Goal: Check status: Check status

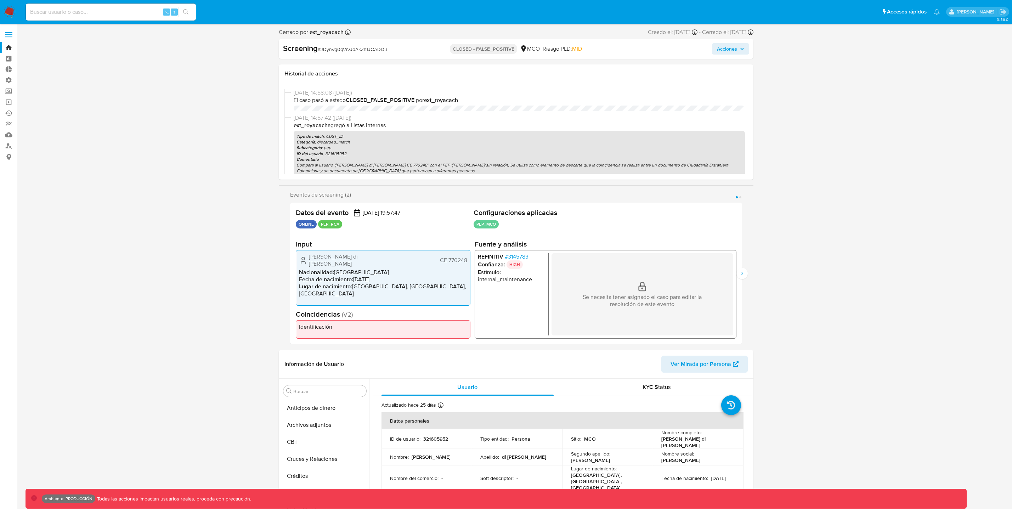
select select "10"
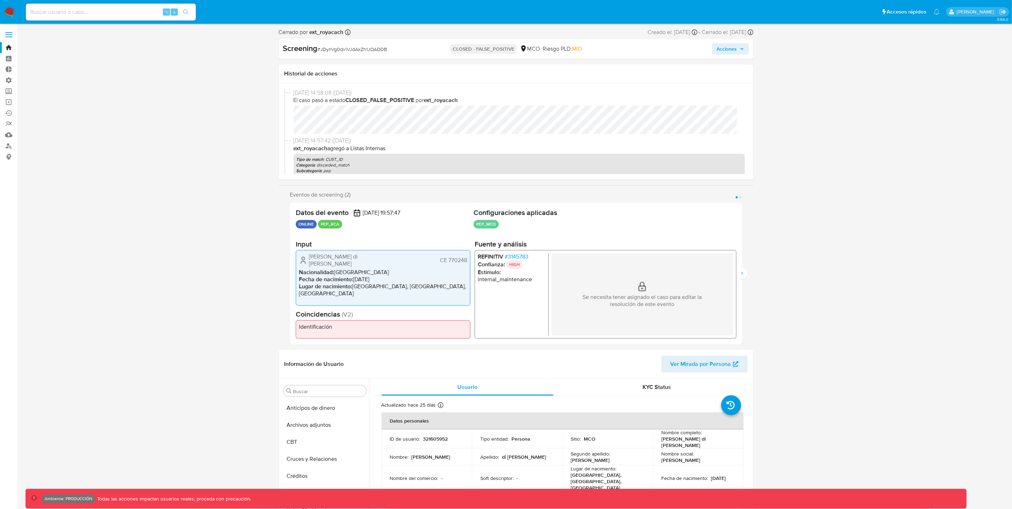
scroll to position [299, 0]
click at [80, 8] on input at bounding box center [111, 11] width 170 height 9
paste input "D0fqkyx2MdIBEP6FR2gmrDjF"
type input "D0fqkyx2MdIBEP6FR2gmrDjF"
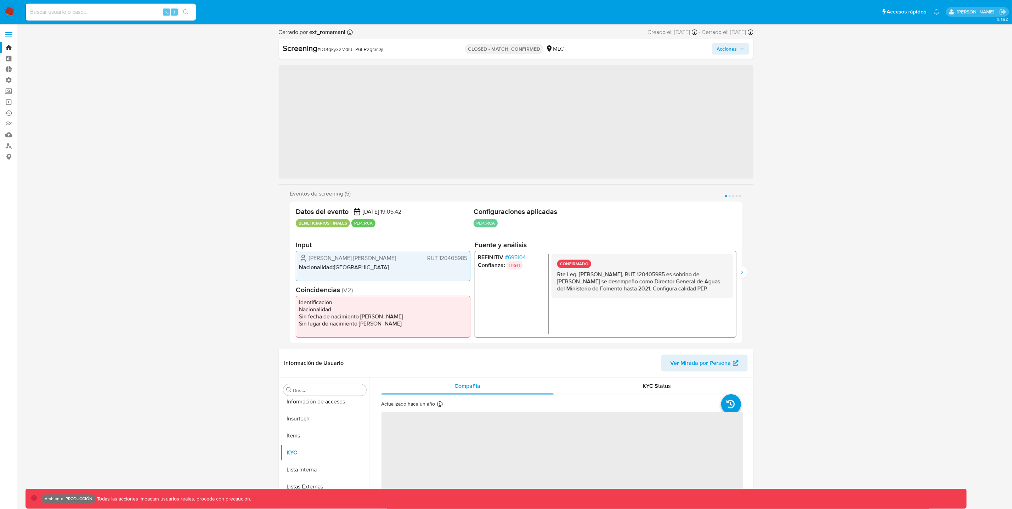
scroll to position [299, 0]
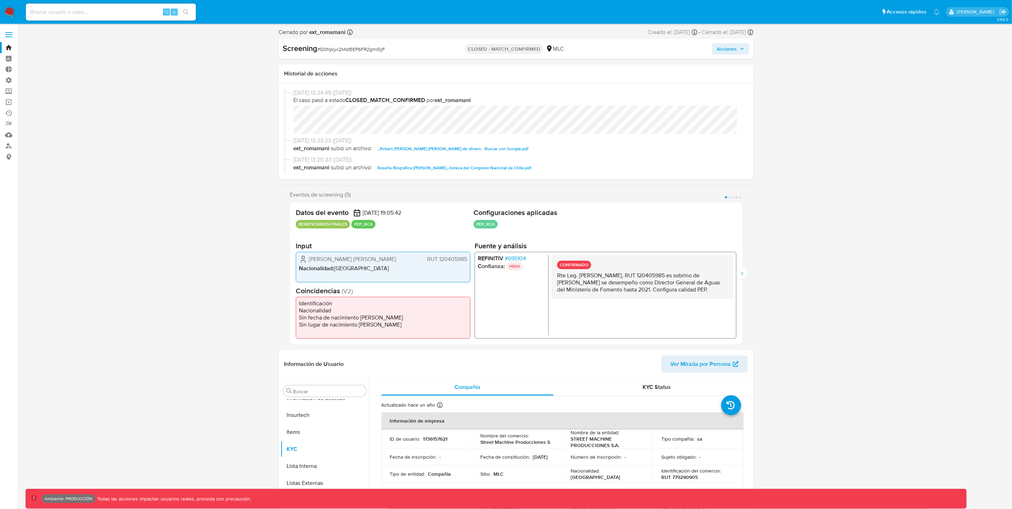
select select "10"
click at [743, 272] on icon "Siguiente" at bounding box center [742, 274] width 6 height 6
click at [292, 273] on icon "Anterior" at bounding box center [290, 274] width 6 height 6
click at [746, 273] on button "Siguiente" at bounding box center [741, 273] width 11 height 11
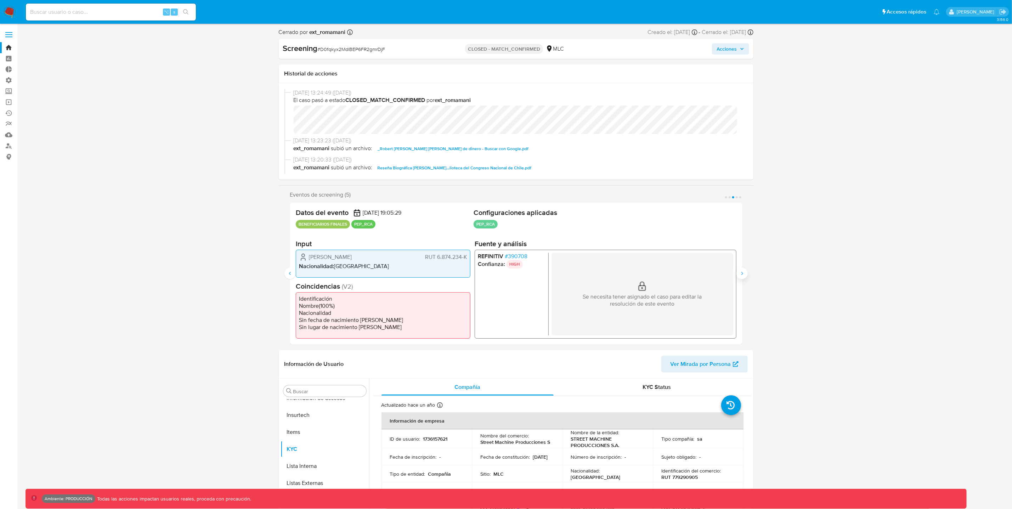
click at [746, 273] on button "Siguiente" at bounding box center [741, 273] width 11 height 11
click at [68, 13] on input at bounding box center [111, 11] width 170 height 9
paste input "8zlRWDeS0gTL8vx0dM4tiqbh"
type input "8zlRWDeS0gTL8vx0dM4tiqbh"
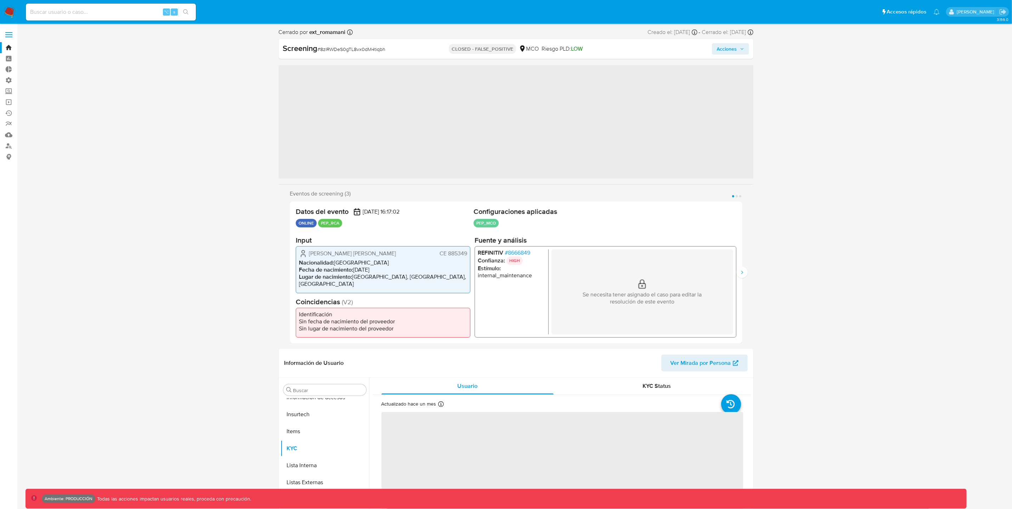
scroll to position [299, 0]
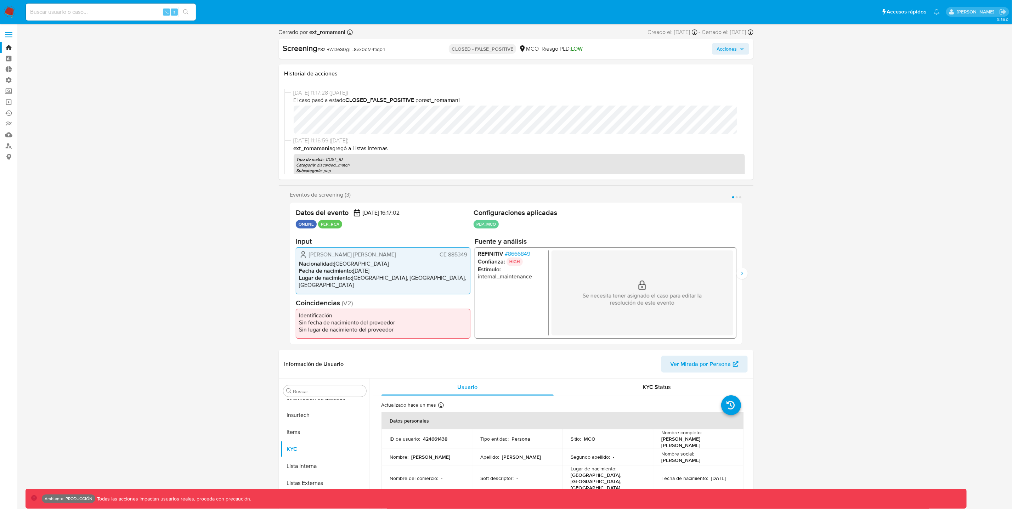
select select "10"
click at [744, 275] on button "Siguiente" at bounding box center [741, 273] width 11 height 11
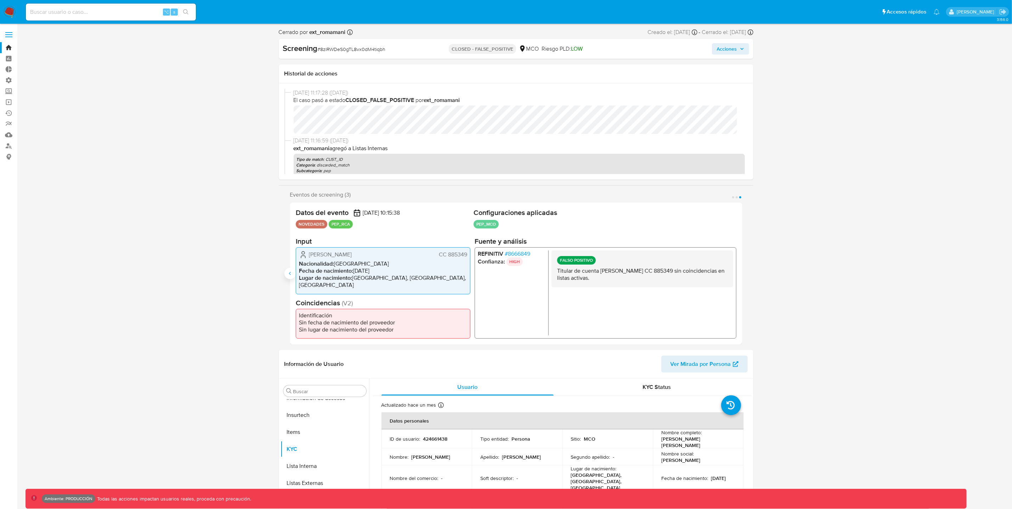
click at [290, 273] on icon "Anterior" at bounding box center [290, 274] width 6 height 6
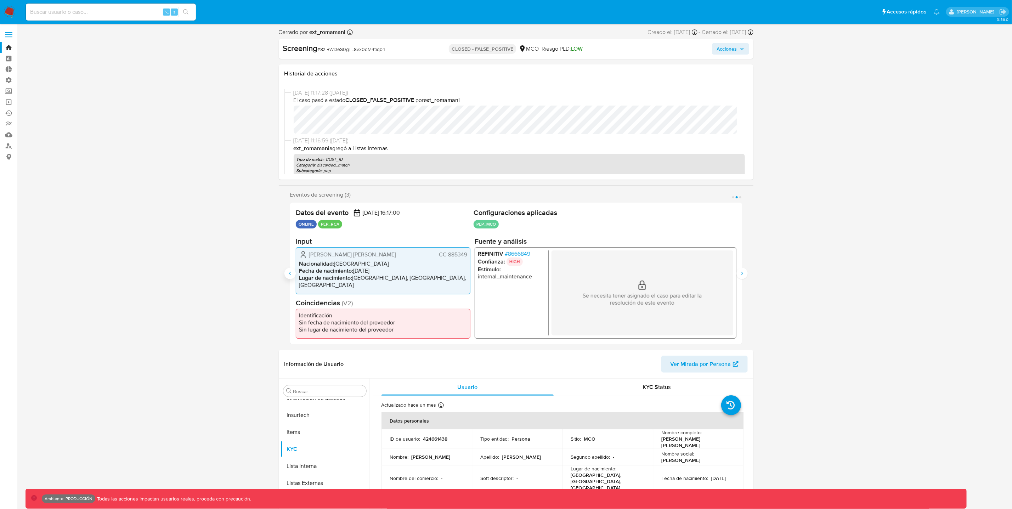
click at [290, 273] on icon "Anterior" at bounding box center [290, 274] width 6 height 6
click at [744, 273] on icon "Siguiente" at bounding box center [742, 274] width 6 height 6
